Goal: Task Accomplishment & Management: Use online tool/utility

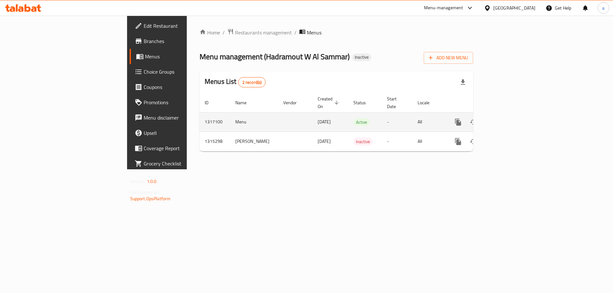
click at [508, 119] on icon "enhanced table" at bounding box center [504, 122] width 8 height 8
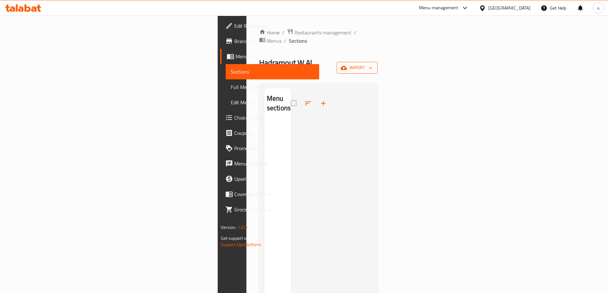
click at [347, 66] on icon "button" at bounding box center [344, 68] width 6 height 4
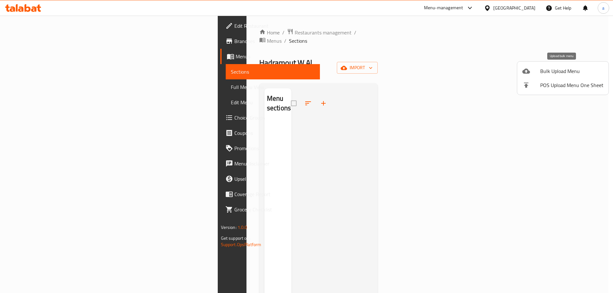
click at [554, 72] on span "Bulk Upload Menu" at bounding box center [571, 71] width 63 height 8
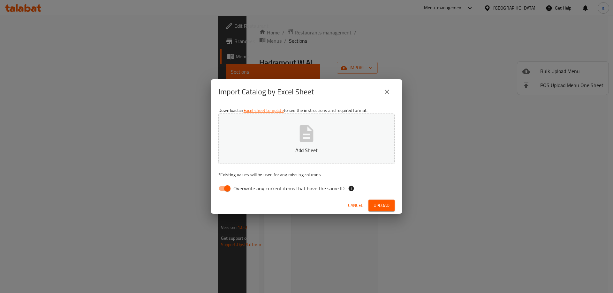
click at [253, 185] on span "Overwrite any current items that have the same ID." at bounding box center [289, 189] width 112 height 8
click at [245, 185] on input "Overwrite any current items that have the same ID." at bounding box center [227, 189] width 36 height 12
checkbox input "false"
click at [389, 206] on button "Upload" at bounding box center [381, 206] width 26 height 12
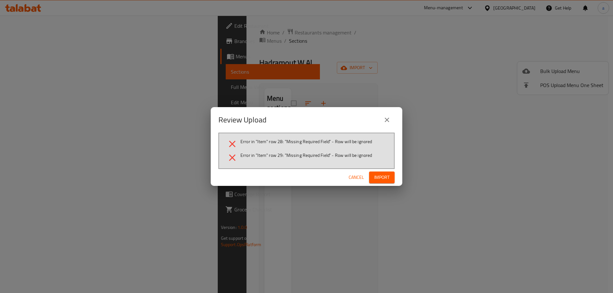
click at [358, 176] on span "Cancel" at bounding box center [356, 178] width 15 height 8
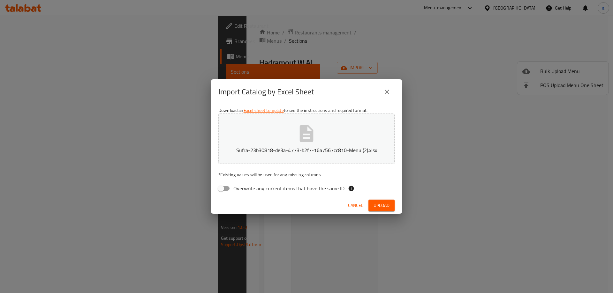
click at [389, 205] on span "Upload" at bounding box center [381, 206] width 16 height 8
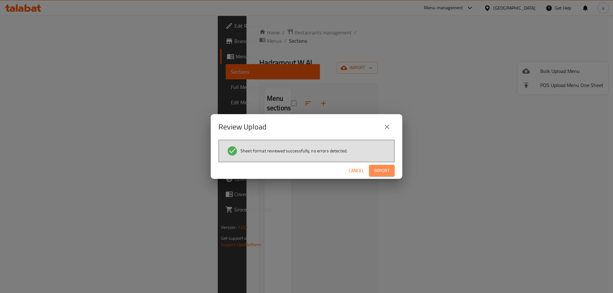
click at [387, 168] on span "Import" at bounding box center [381, 171] width 15 height 8
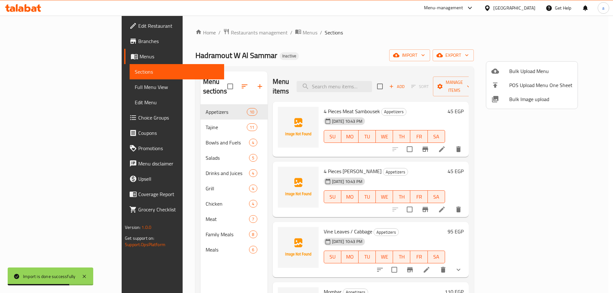
click at [417, 27] on div at bounding box center [306, 146] width 613 height 293
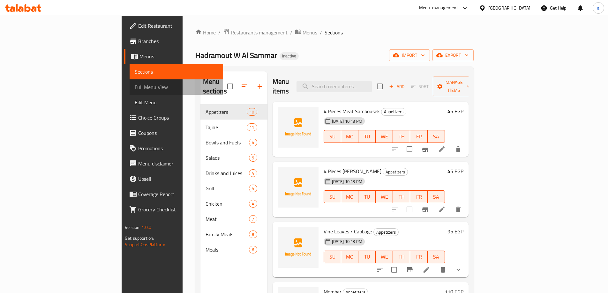
click at [135, 88] on span "Full Menu View" at bounding box center [176, 87] width 83 height 8
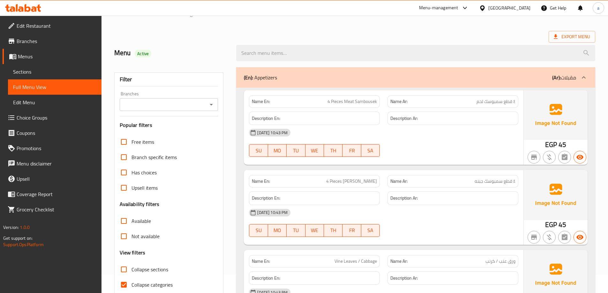
scroll to position [96, 0]
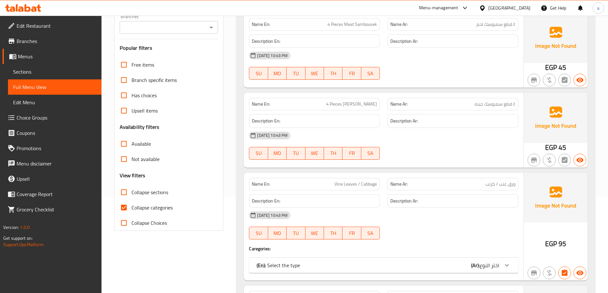
click at [126, 209] on input "Collapse categories" at bounding box center [123, 207] width 15 height 15
checkbox input "false"
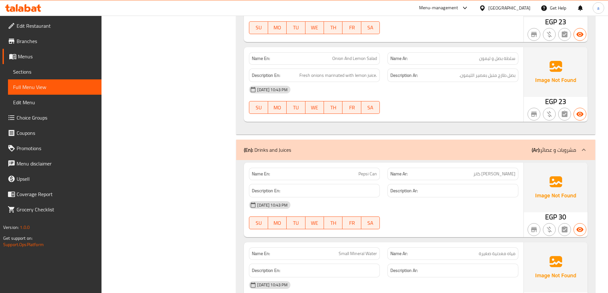
scroll to position [0, 0]
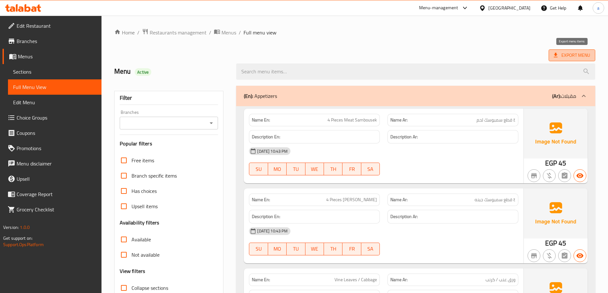
click at [577, 59] on span "Export Menu" at bounding box center [572, 55] width 36 height 8
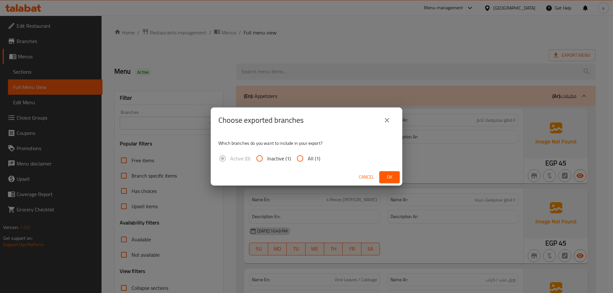
click at [303, 161] on input "All (1)" at bounding box center [299, 158] width 15 height 15
radio input "true"
click at [392, 175] on span "Ok" at bounding box center [389, 177] width 10 height 8
